Goal: Information Seeking & Learning: Get advice/opinions

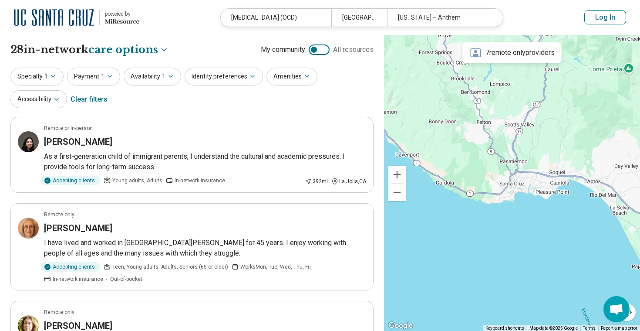
select select "***"
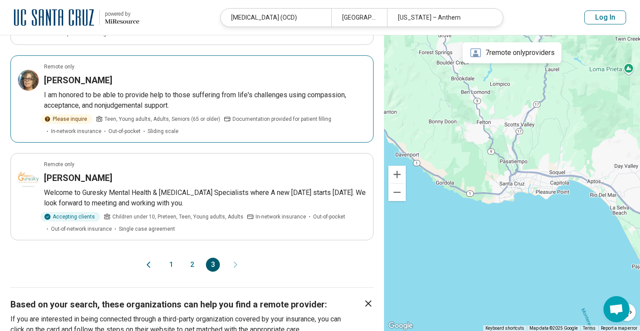
scroll to position [688, 0]
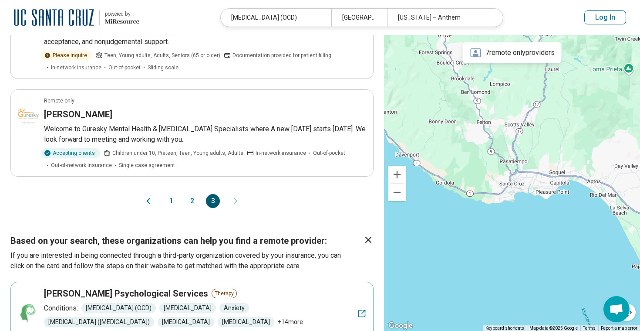
click at [176, 201] on button "1" at bounding box center [171, 201] width 14 height 14
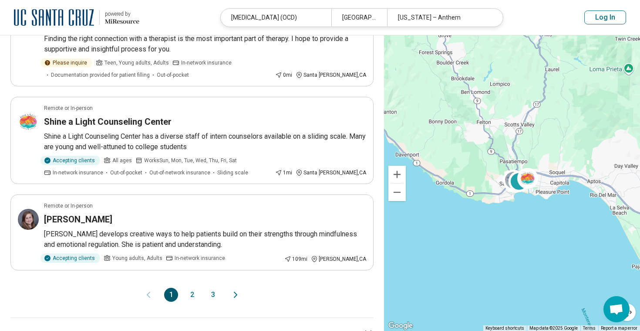
scroll to position [866, 0]
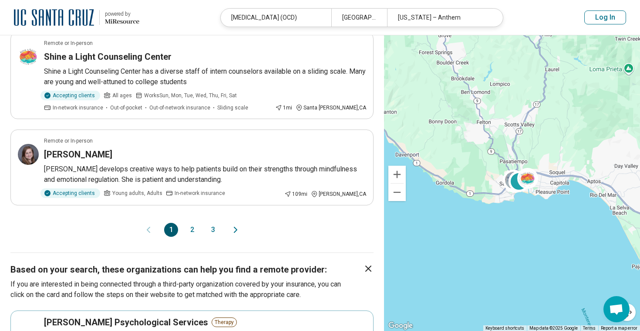
click at [190, 223] on button "2" at bounding box center [192, 230] width 14 height 14
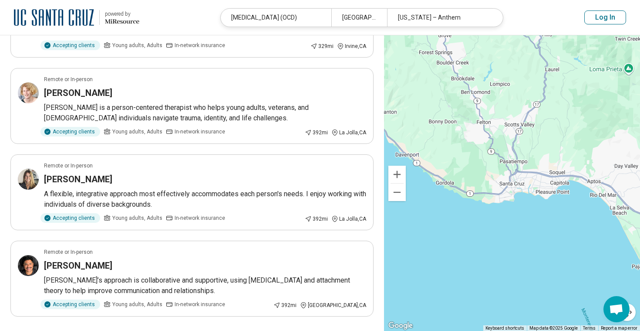
scroll to position [0, 0]
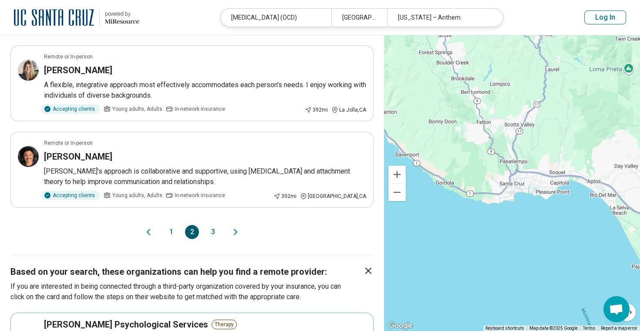
click at [211, 225] on button "3" at bounding box center [213, 232] width 14 height 14
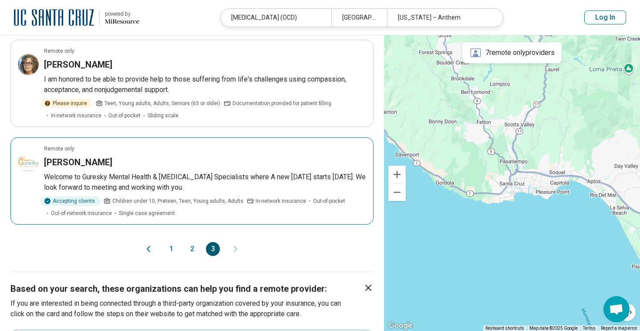
scroll to position [706, 0]
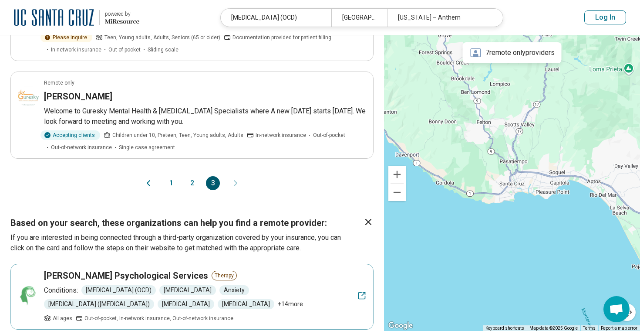
click at [170, 185] on button "1" at bounding box center [171, 183] width 14 height 14
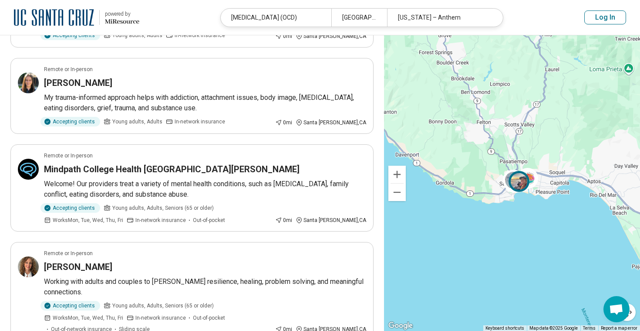
scroll to position [0, 0]
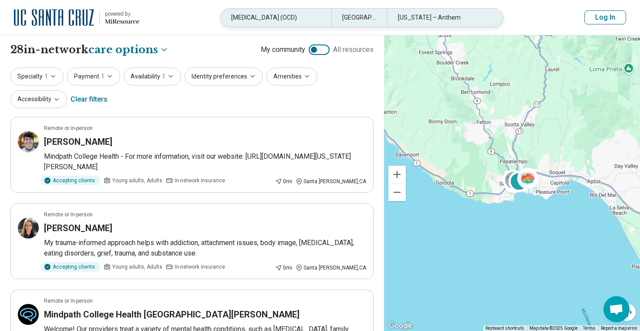
click at [268, 18] on div "[MEDICAL_DATA] (OCD)" at bounding box center [276, 18] width 111 height 18
click at [268, 18] on header "powered by Miresource logo Obsessive Compulsive Disorder (OCD) Santa Cruz, CA, …" at bounding box center [320, 17] width 640 height 35
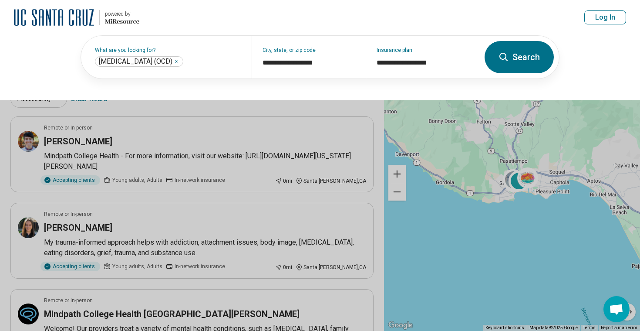
click at [268, 18] on header "powered by Miresource logo Obsessive Compulsive Disorder (OCD) Santa Cruz, CA, …" at bounding box center [320, 17] width 640 height 35
click at [203, 51] on div "What are you looking for? Obsessive Compulsive Disorder (OCD) ***" at bounding box center [166, 57] width 171 height 43
click at [183, 56] on div "Obsessive Compulsive Disorder (OCD) ***" at bounding box center [139, 61] width 88 height 10
click at [183, 57] on div "Obsessive Compulsive Disorder (OCD) ***" at bounding box center [139, 61] width 88 height 10
click at [179, 59] on icon "Remove" at bounding box center [176, 61] width 5 height 5
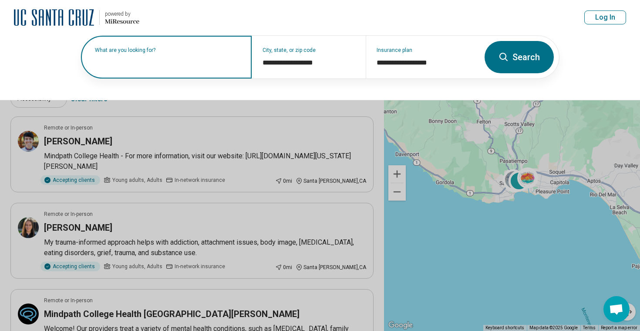
click at [508, 63] on button "Search" at bounding box center [519, 57] width 69 height 32
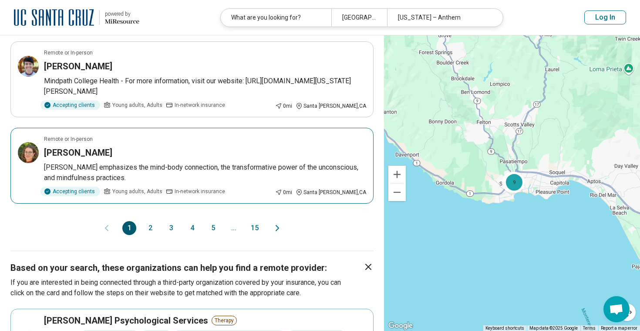
scroll to position [785, 0]
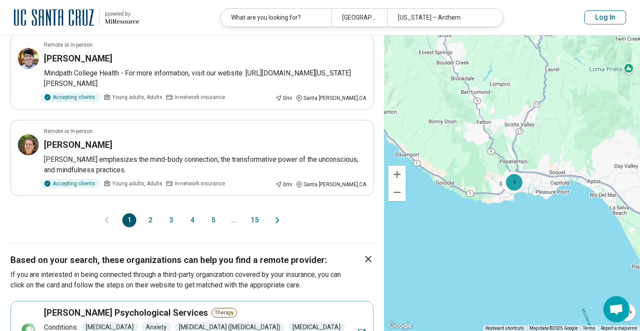
click at [146, 220] on button "2" at bounding box center [150, 220] width 14 height 14
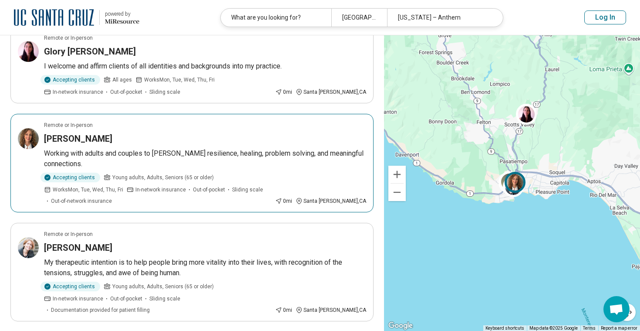
scroll to position [829, 0]
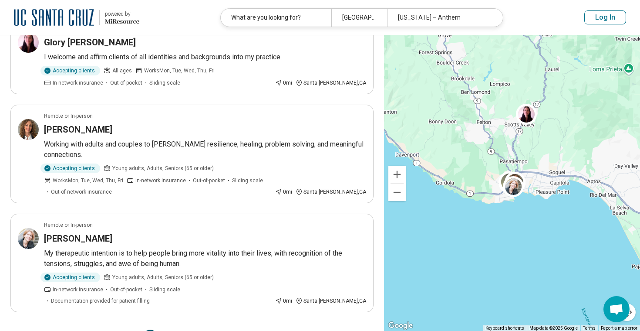
click at [172, 329] on button "3" at bounding box center [171, 336] width 14 height 14
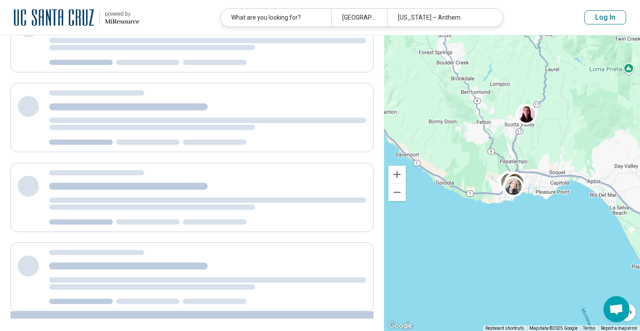
scroll to position [0, 0]
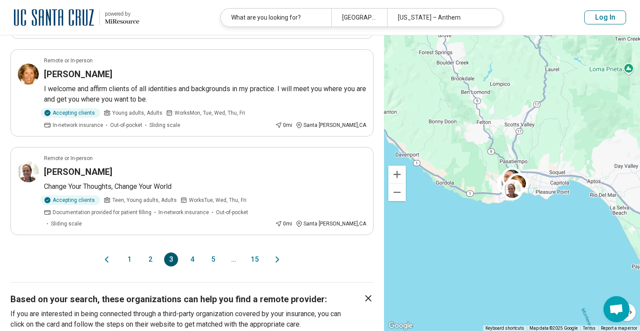
click at [191, 252] on button "4" at bounding box center [192, 259] width 14 height 14
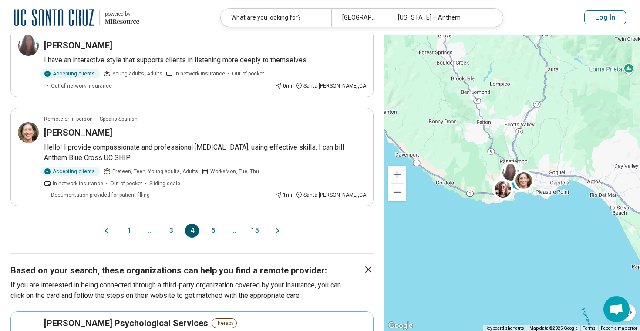
scroll to position [882, 0]
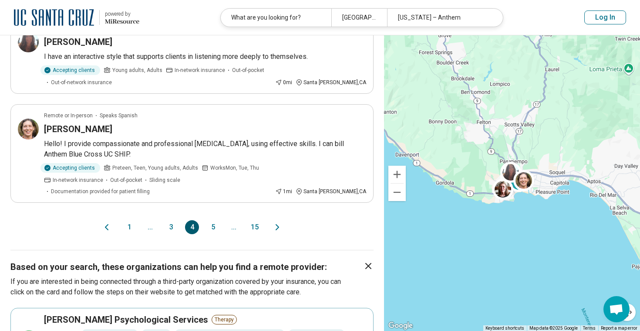
click at [214, 220] on button "5" at bounding box center [213, 227] width 14 height 14
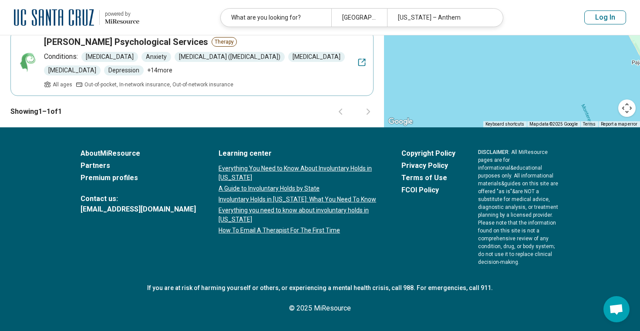
scroll to position [0, 0]
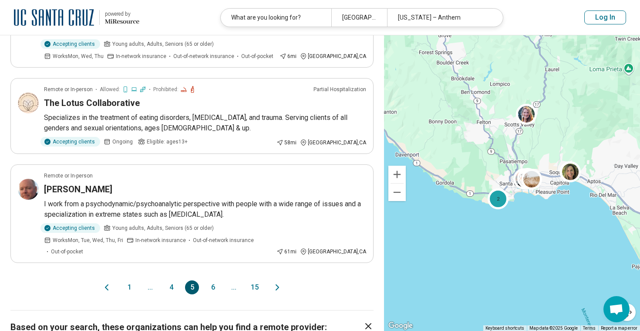
click at [214, 280] on button "6" at bounding box center [213, 287] width 14 height 14
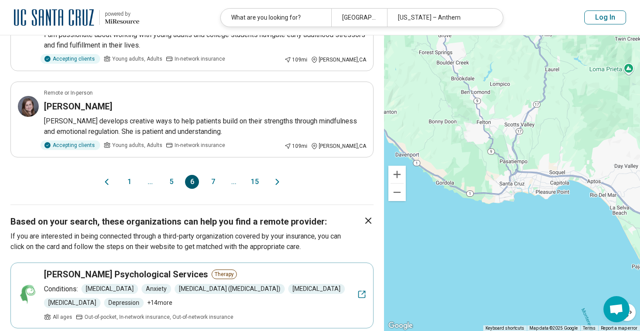
click at [214, 175] on button "7" at bounding box center [213, 182] width 14 height 14
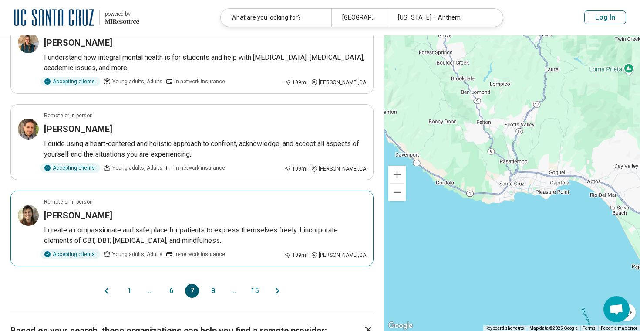
scroll to position [709, 0]
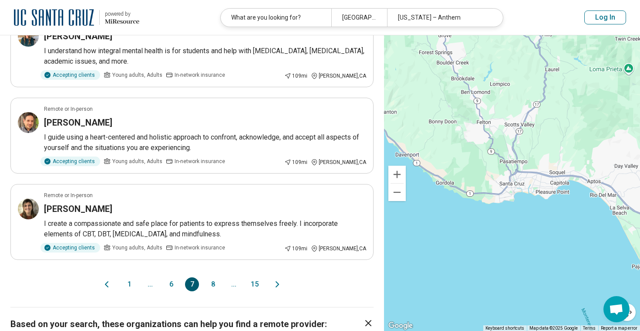
click at [212, 284] on button "8" at bounding box center [213, 284] width 14 height 14
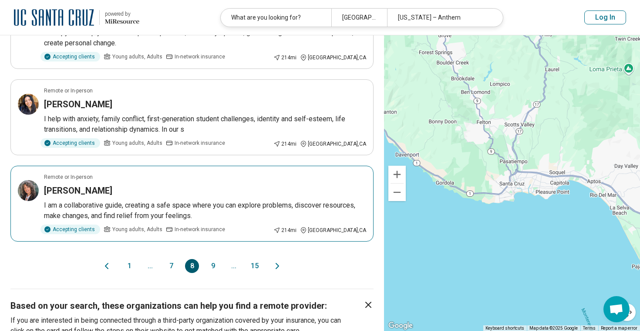
scroll to position [815, 0]
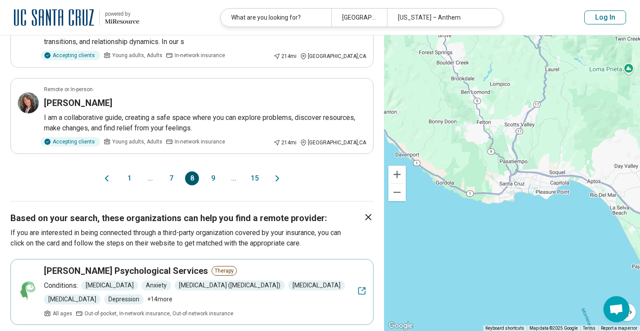
click at [221, 178] on div "1 ... 7 8 9 ... 15" at bounding box center [191, 178] width 139 height 14
click at [213, 178] on button "9" at bounding box center [213, 178] width 14 height 14
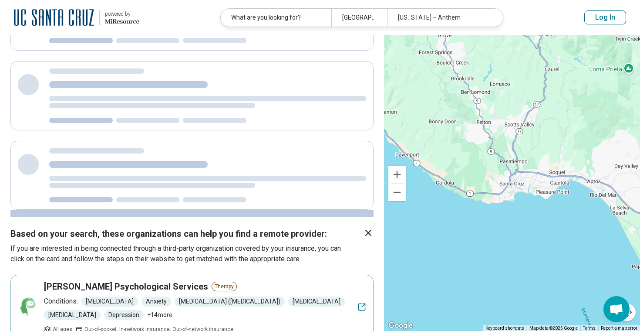
scroll to position [0, 0]
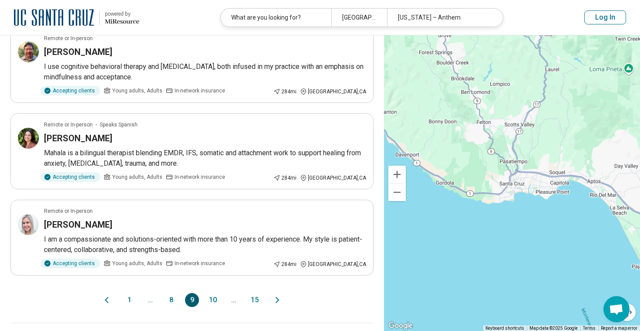
click at [210, 293] on button "10" at bounding box center [213, 300] width 14 height 14
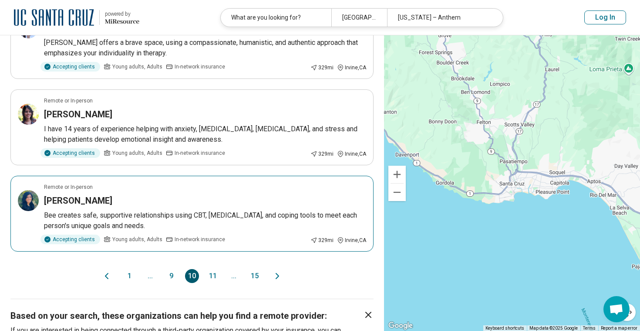
scroll to position [749, 0]
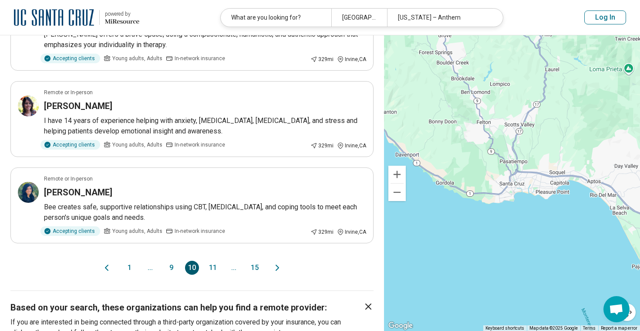
click at [213, 261] on button "11" at bounding box center [213, 268] width 14 height 14
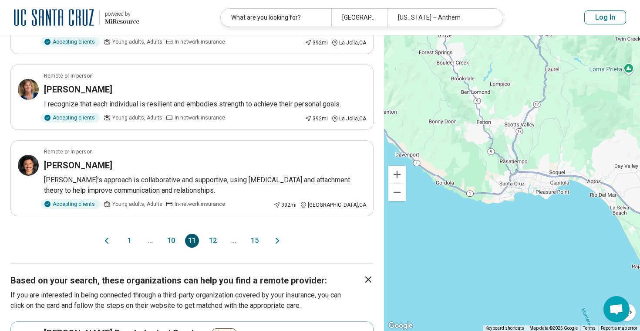
scroll to position [771, 0]
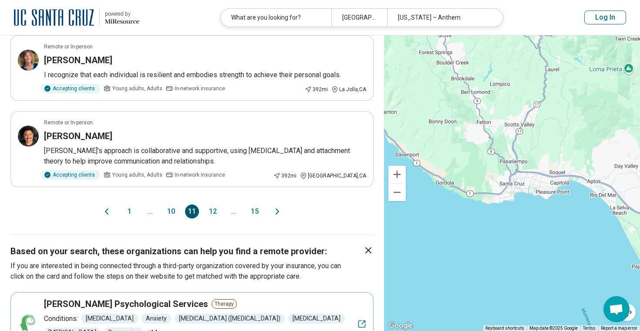
click at [216, 213] on button "12" at bounding box center [213, 211] width 14 height 14
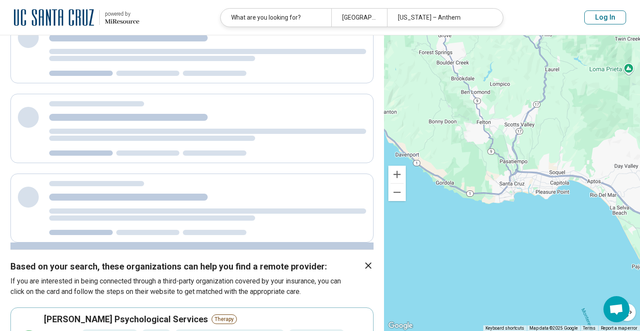
scroll to position [0, 0]
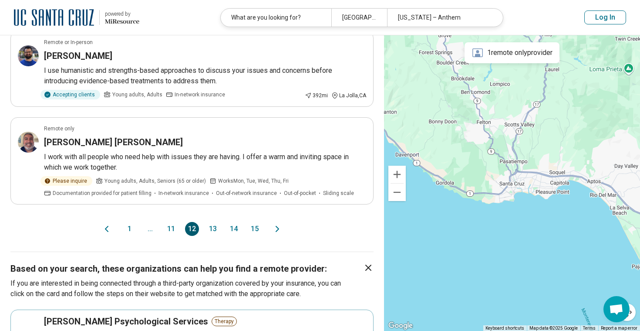
click at [213, 222] on button "13" at bounding box center [213, 229] width 14 height 14
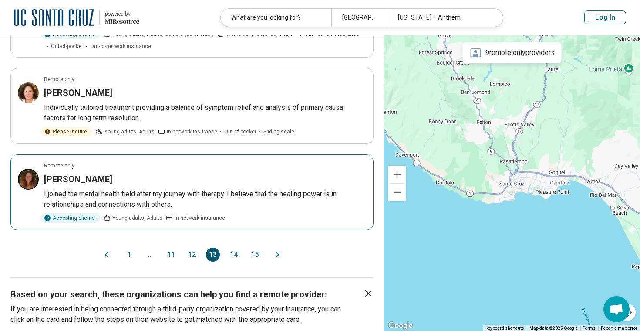
scroll to position [844, 0]
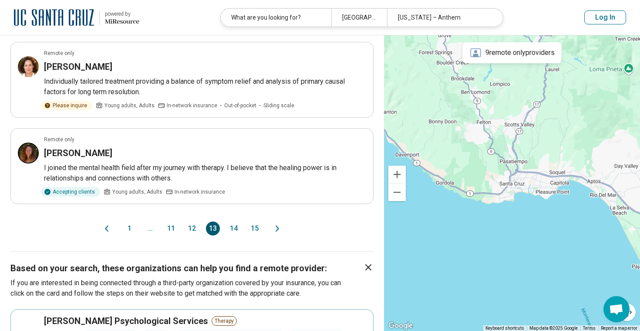
click at [235, 221] on button "14" at bounding box center [234, 228] width 14 height 14
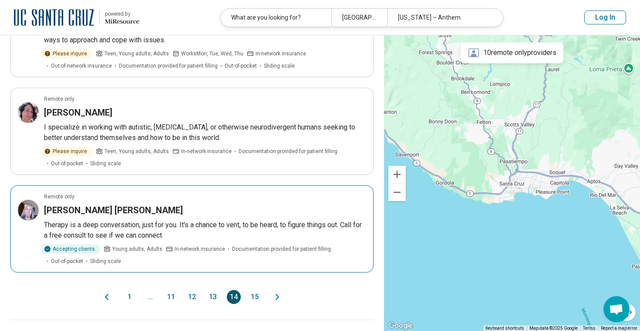
scroll to position [757, 0]
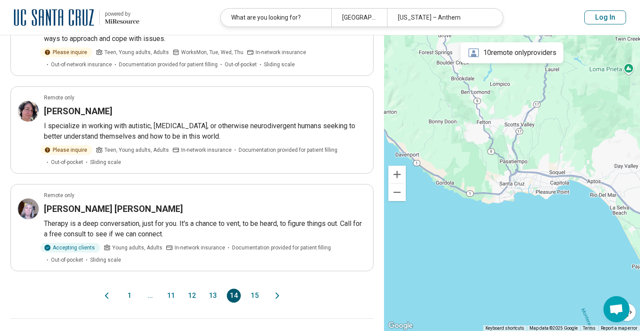
click at [252, 288] on button "15" at bounding box center [255, 295] width 14 height 14
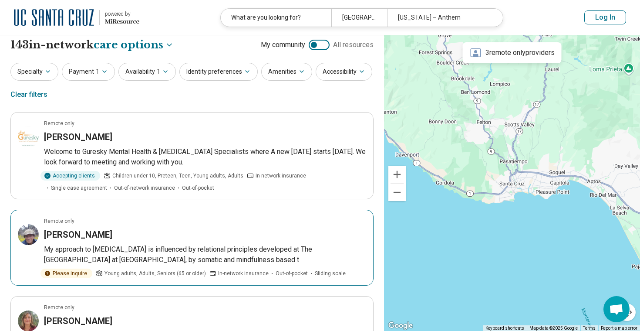
scroll to position [0, 0]
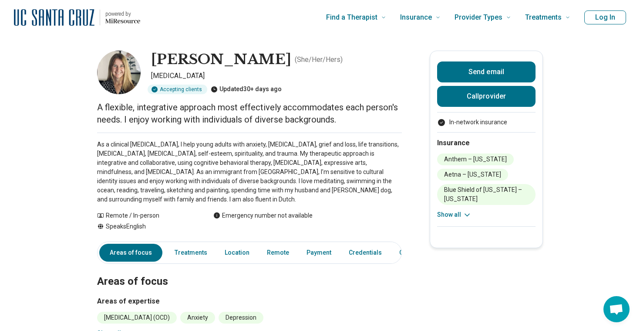
scroll to position [4, 0]
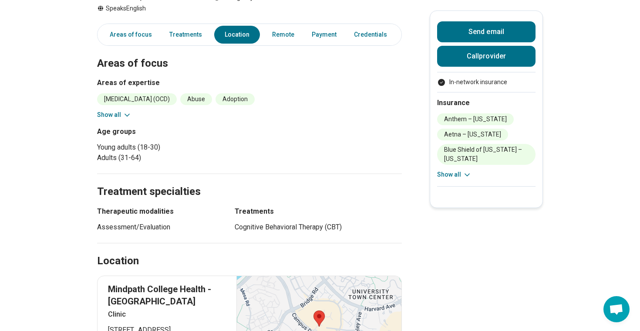
scroll to position [264, 0]
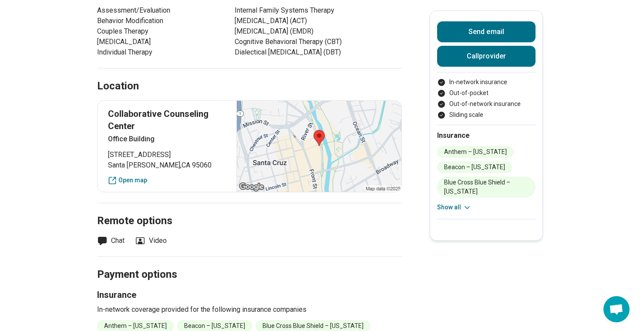
scroll to position [486, 0]
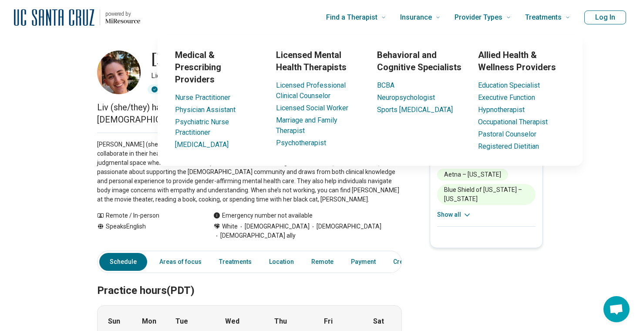
scroll to position [3, 0]
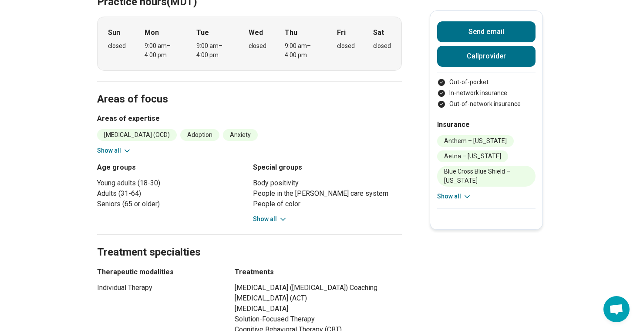
scroll to position [403, 0]
